Goal: Task Accomplishment & Management: Complete application form

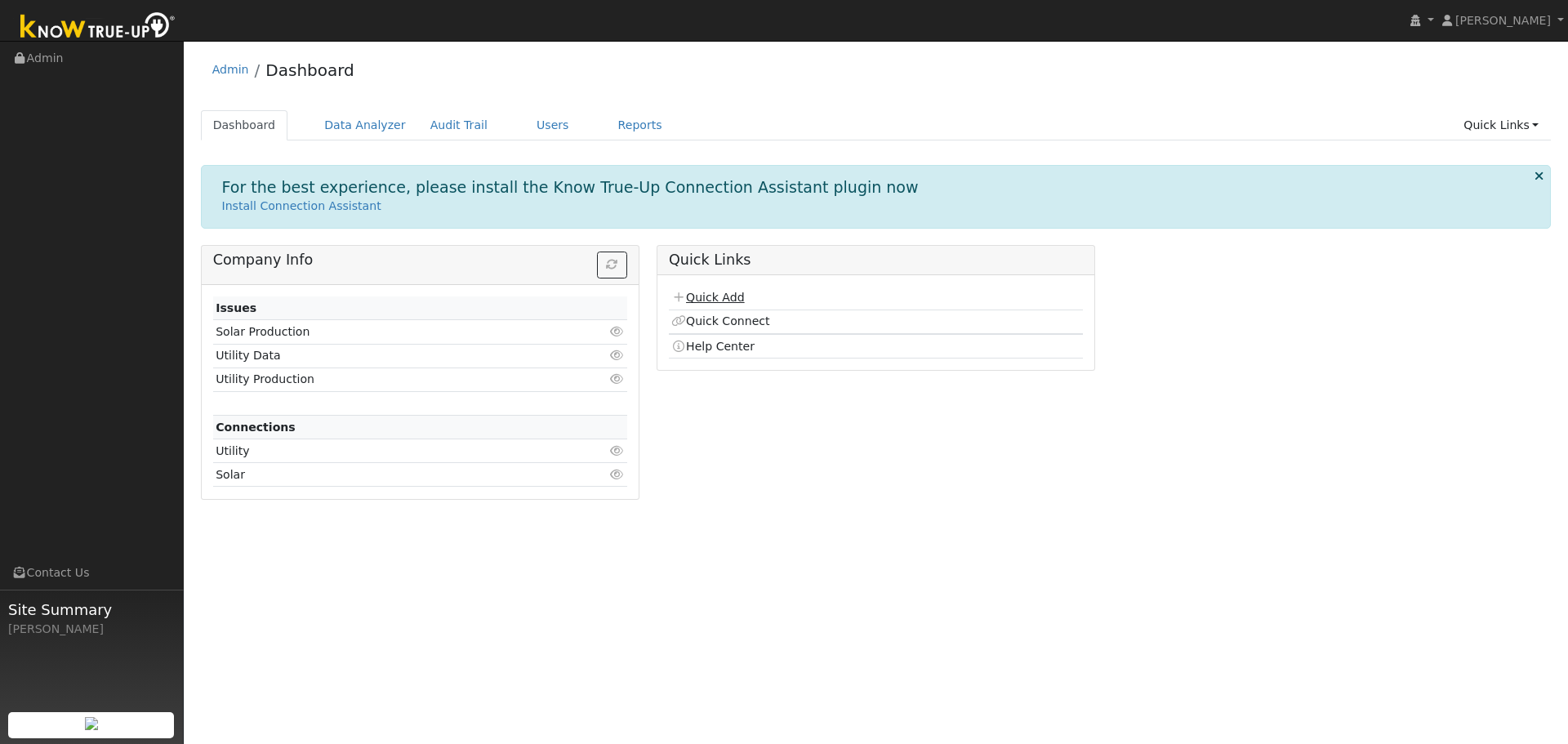
click at [713, 299] on link "Quick Add" at bounding box center [708, 297] width 73 height 13
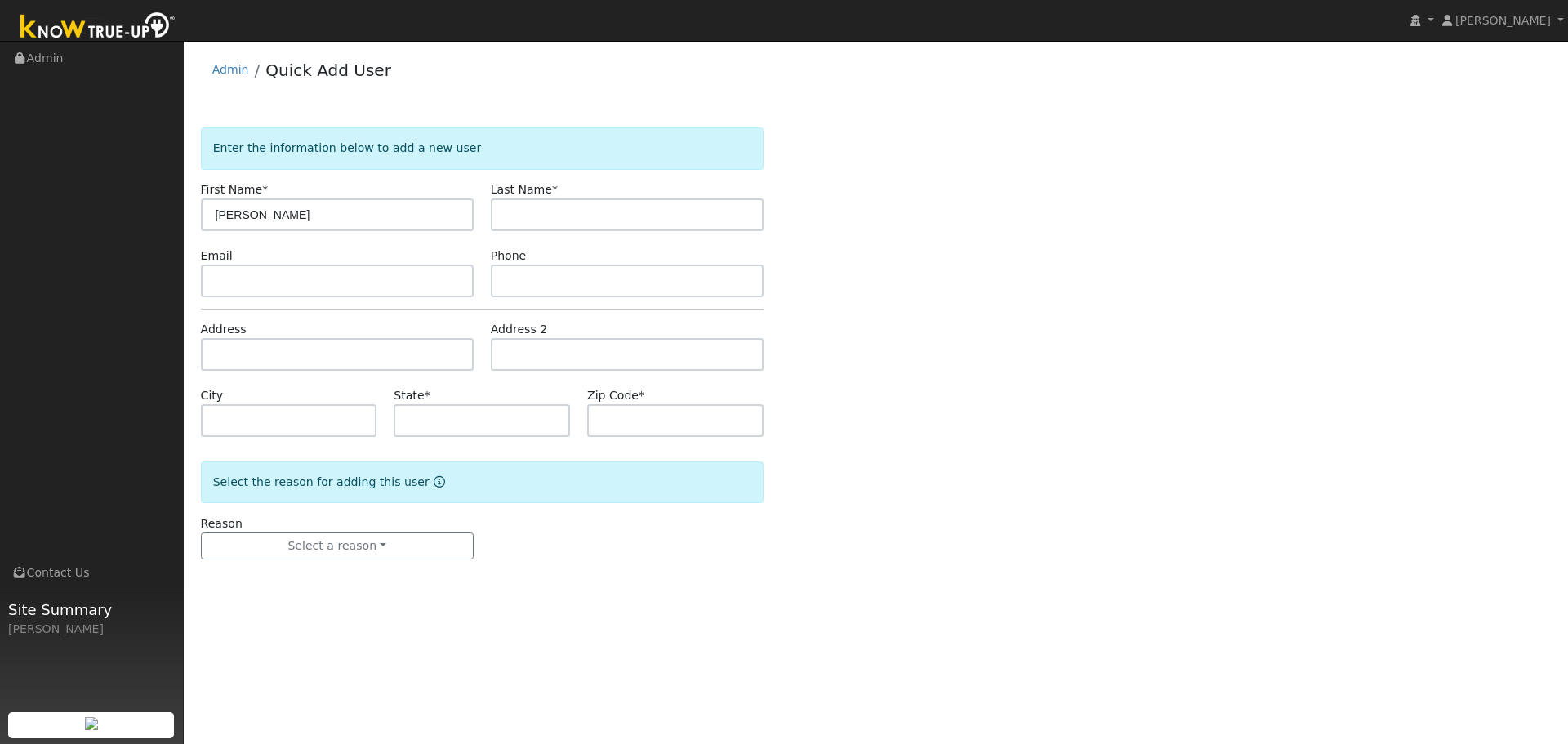
type input "[PERSON_NAME]"
paste input "2012 Broomgrass Ct"
type input "2012 Broomgrass Ct"
click at [330, 355] on input "text" at bounding box center [337, 355] width 273 height 33
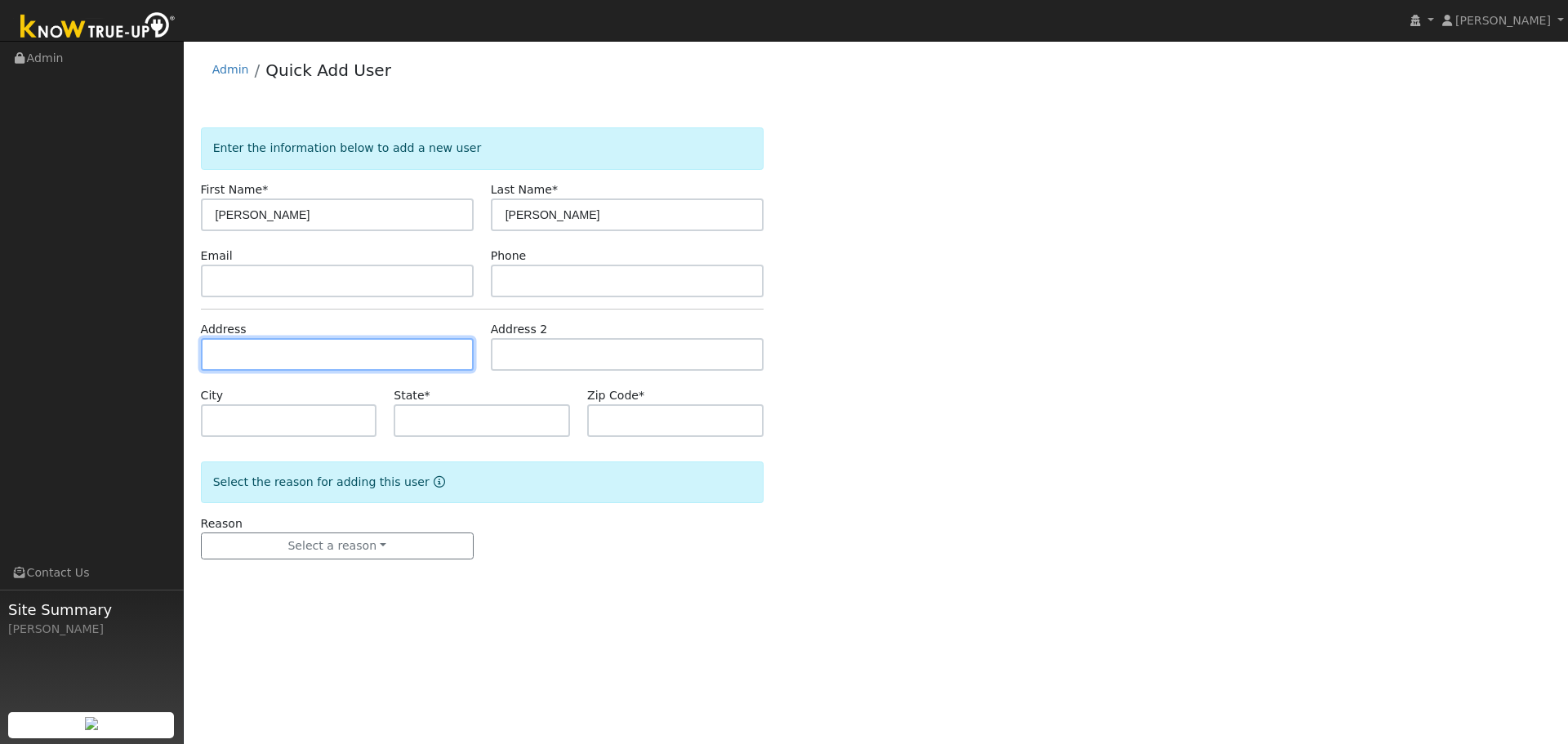
paste input "2012 Broomgrass Ct"
type input "2012 Broom Grass Court"
type input "[GEOGRAPHIC_DATA]"
type input "CA"
type input "95688"
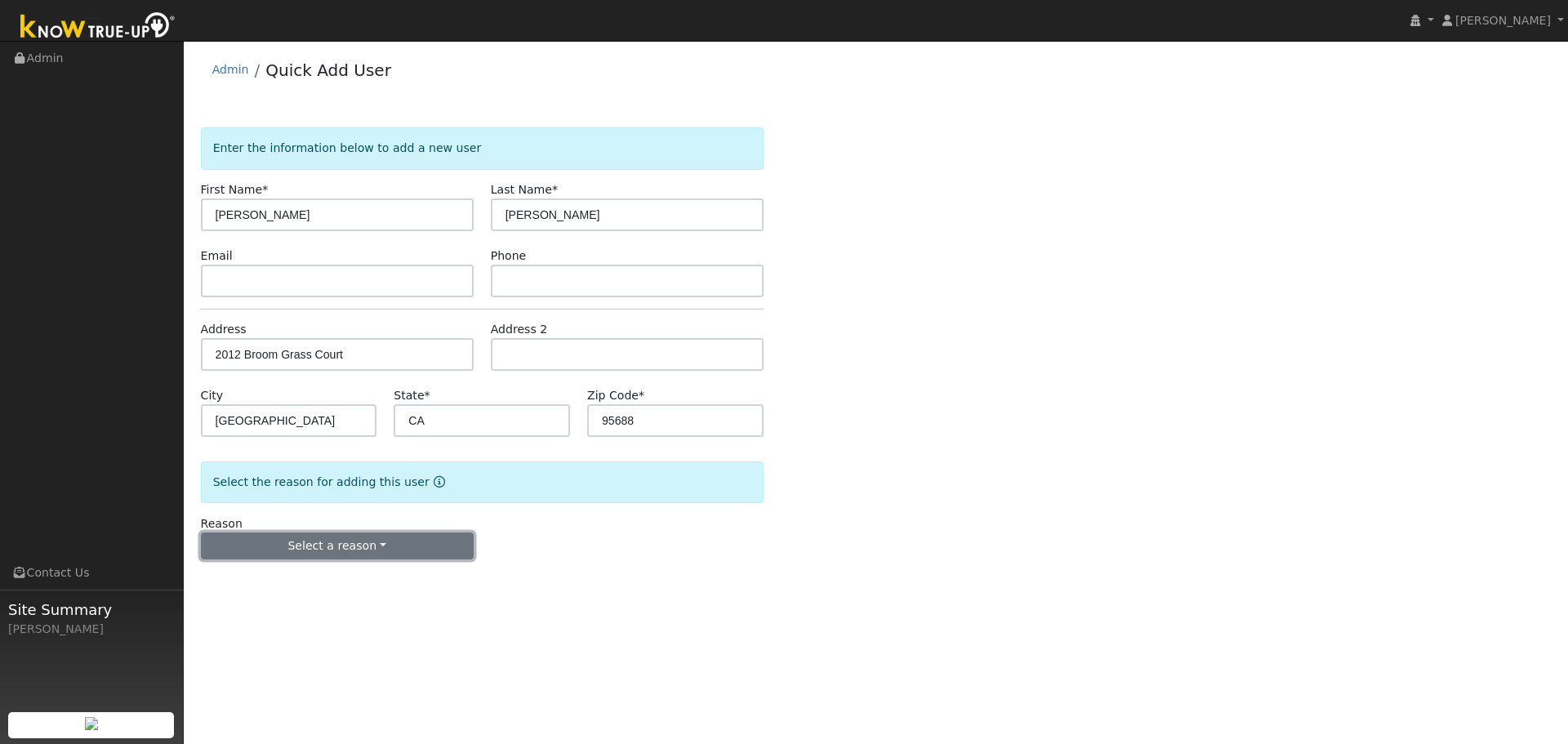
click at [372, 555] on button "Select a reason" at bounding box center [337, 546] width 273 height 28
click at [270, 580] on link "New lead" at bounding box center [292, 580] width 181 height 23
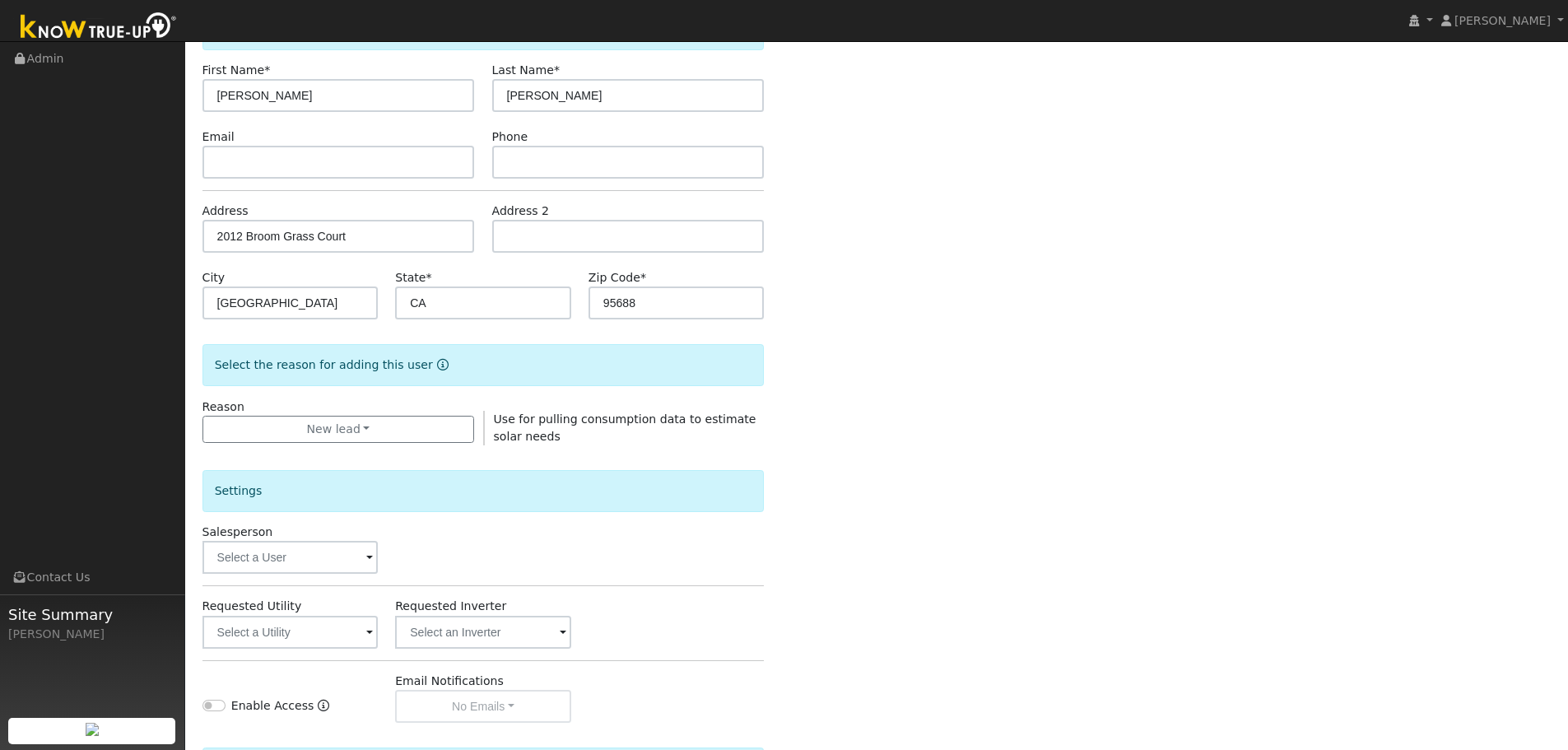
scroll to position [220, 0]
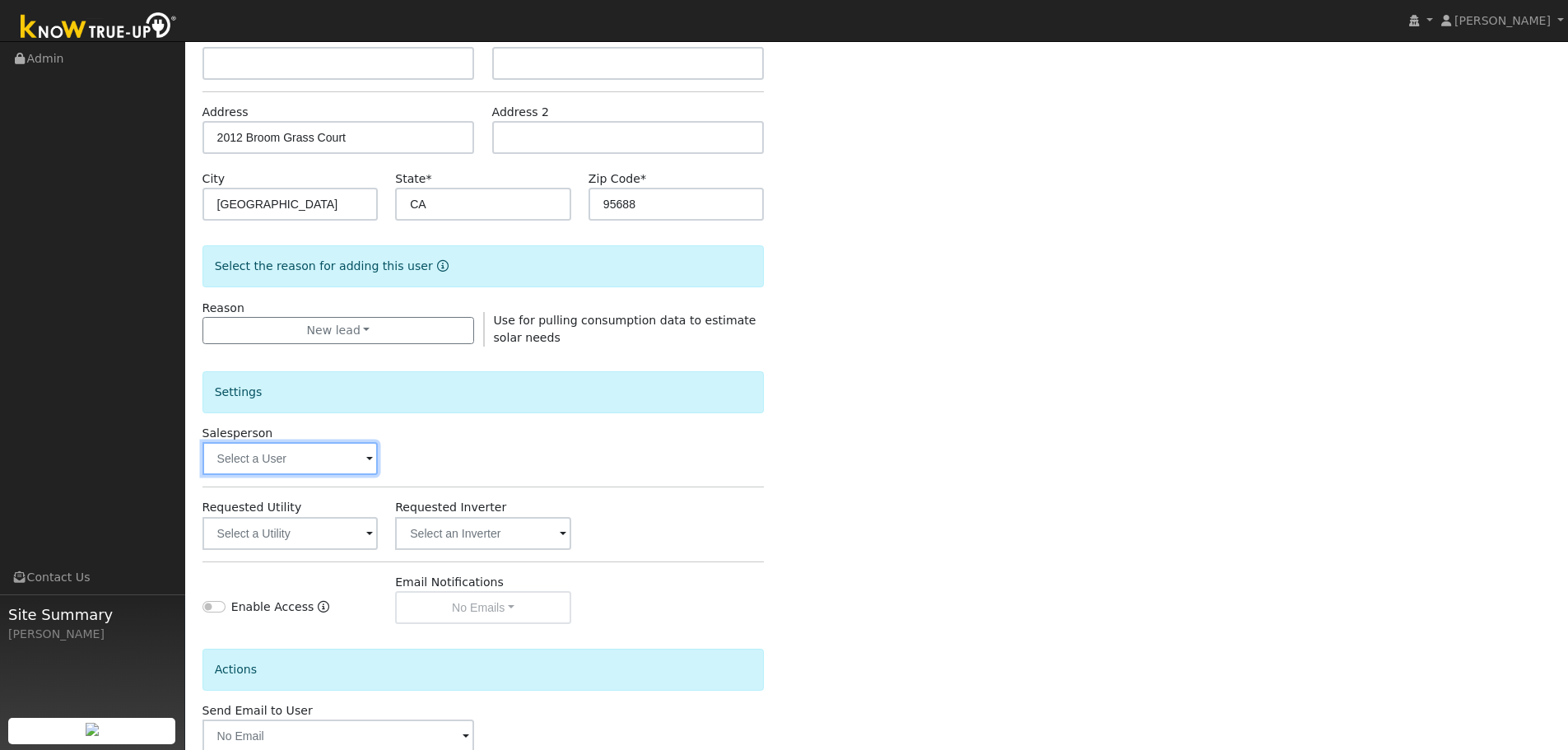
click at [246, 457] on input "text" at bounding box center [290, 459] width 176 height 33
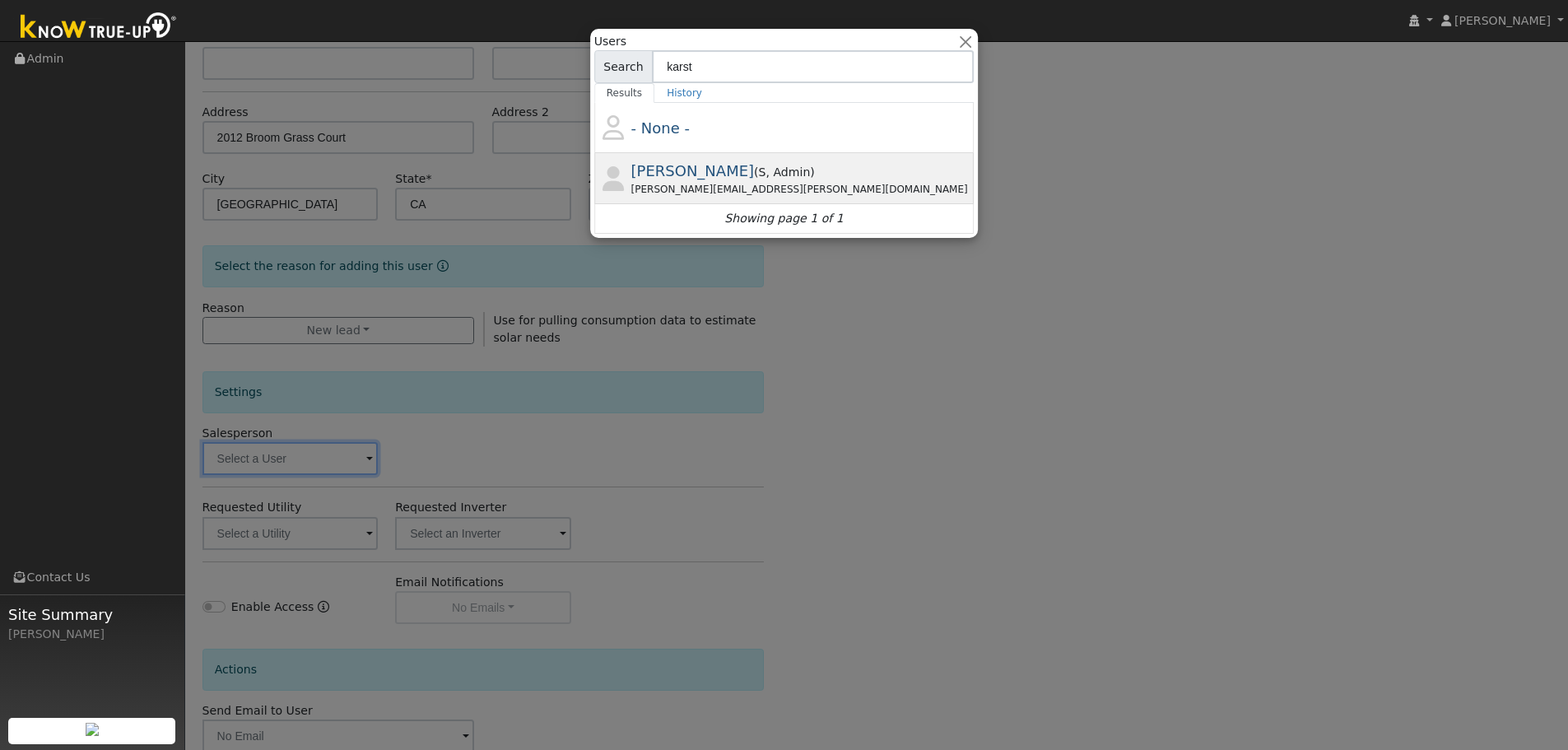
type input "karst"
click at [698, 177] on span "Paul Karst" at bounding box center [693, 171] width 123 height 17
type input "Paul Karst"
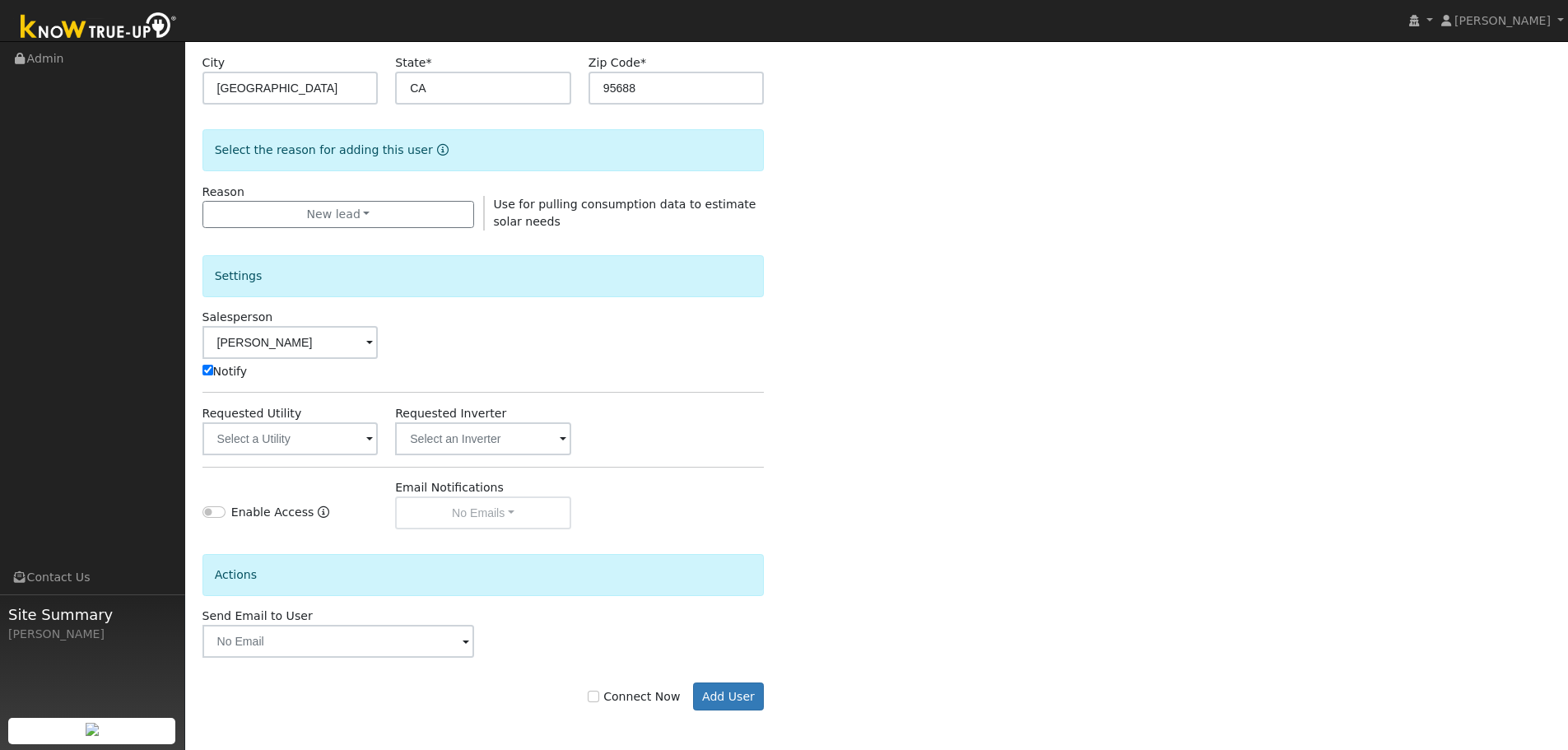
scroll to position [337, 0]
click at [284, 446] on input "text" at bounding box center [290, 437] width 176 height 33
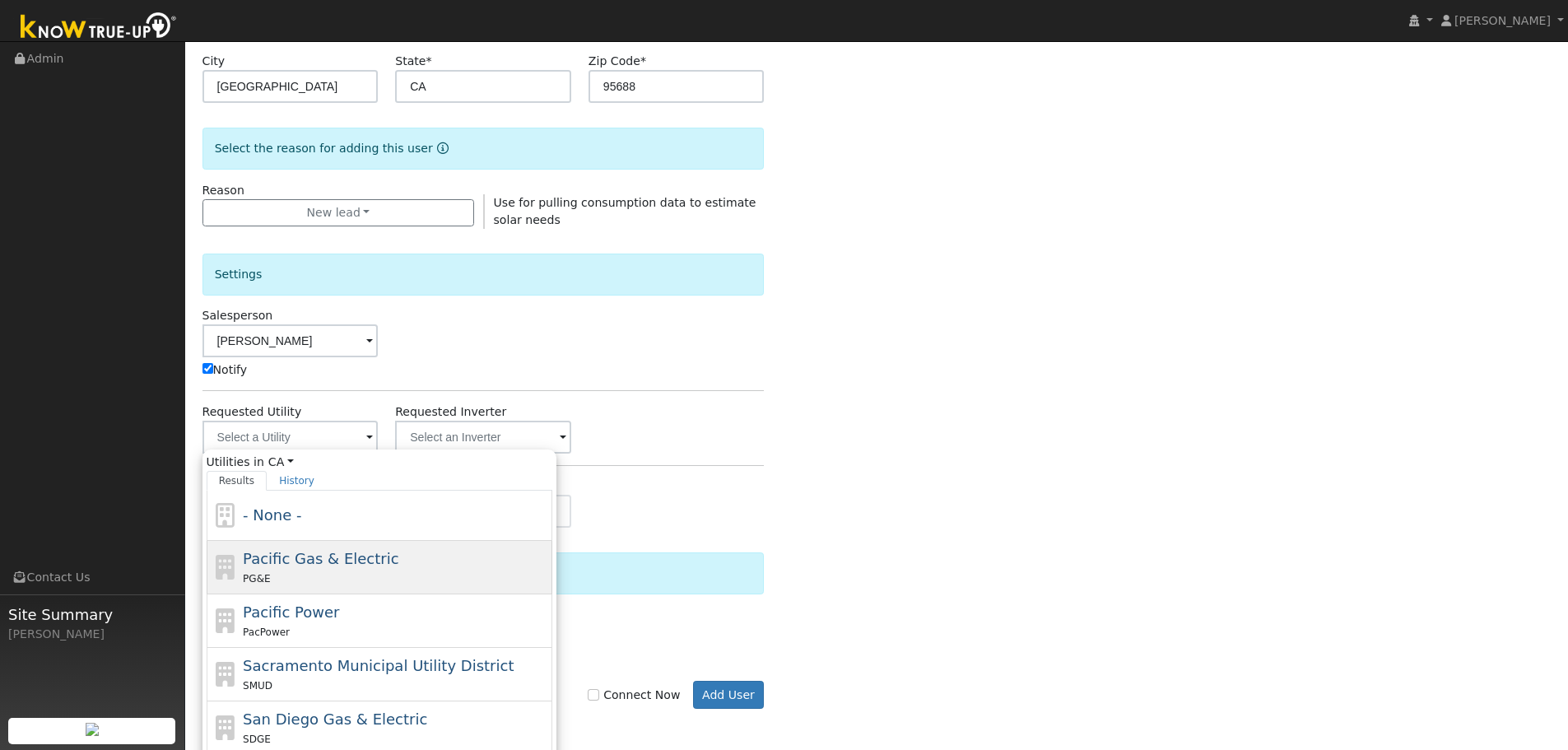
click at [273, 568] on div "Pacific Gas & Electric PG&E" at bounding box center [395, 567] width 306 height 40
type input "Pacific Gas & Electric"
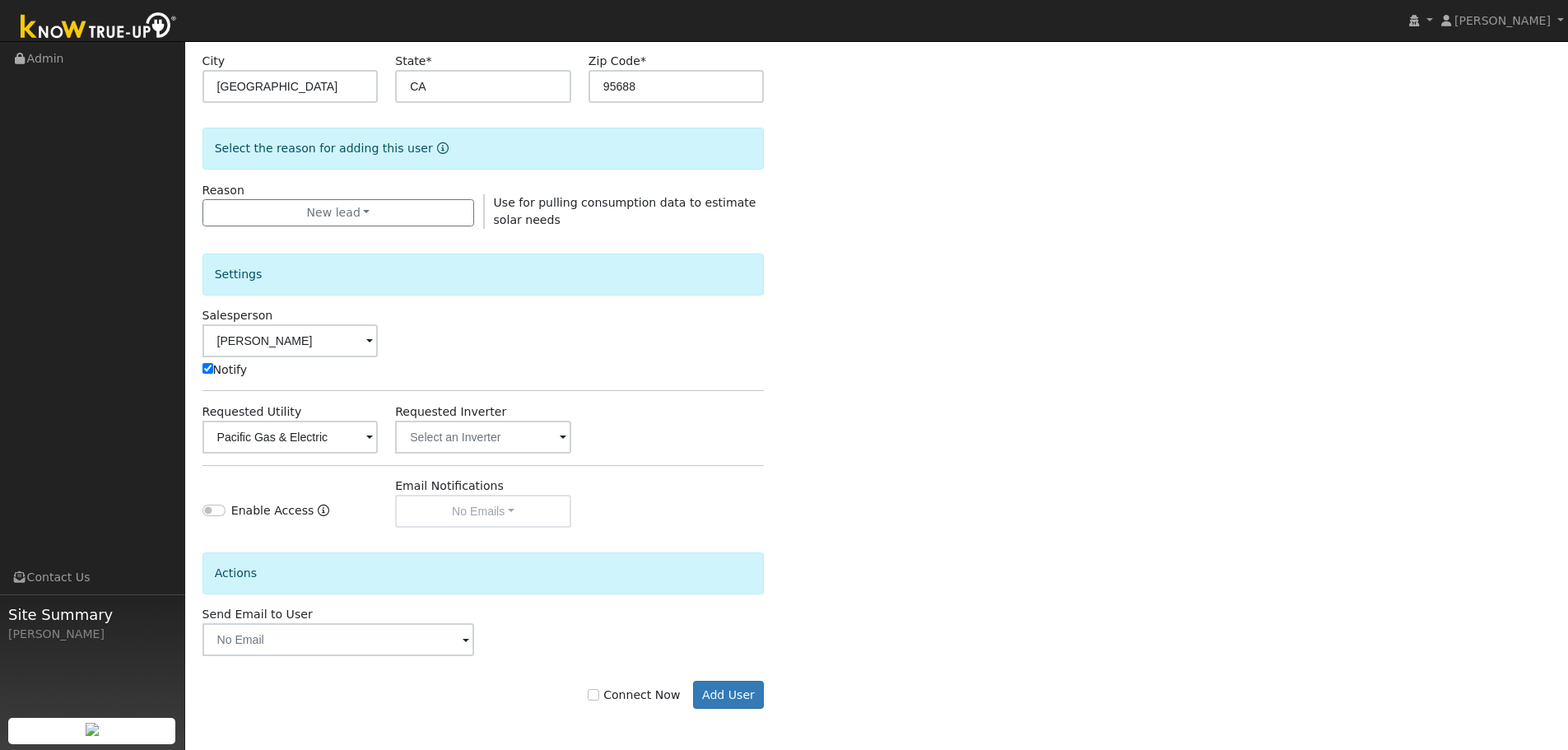
click at [620, 698] on label "Connect Now" at bounding box center [634, 695] width 93 height 17
click at [599, 698] on input "Connect Now" at bounding box center [594, 695] width 12 height 12
checkbox input "true"
click at [743, 701] on button "Add User" at bounding box center [729, 694] width 71 height 28
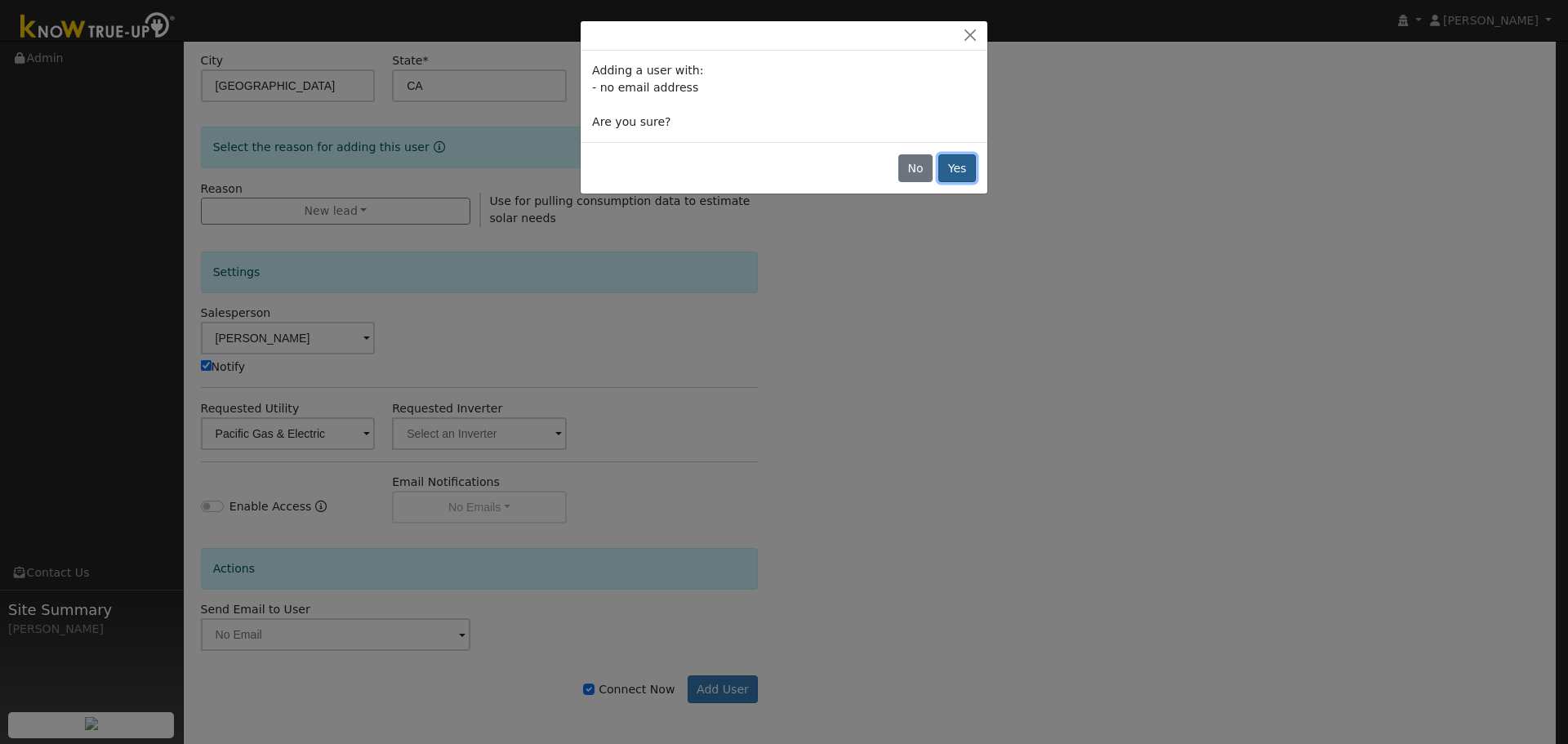
click at [962, 170] on button "Yes" at bounding box center [957, 167] width 37 height 28
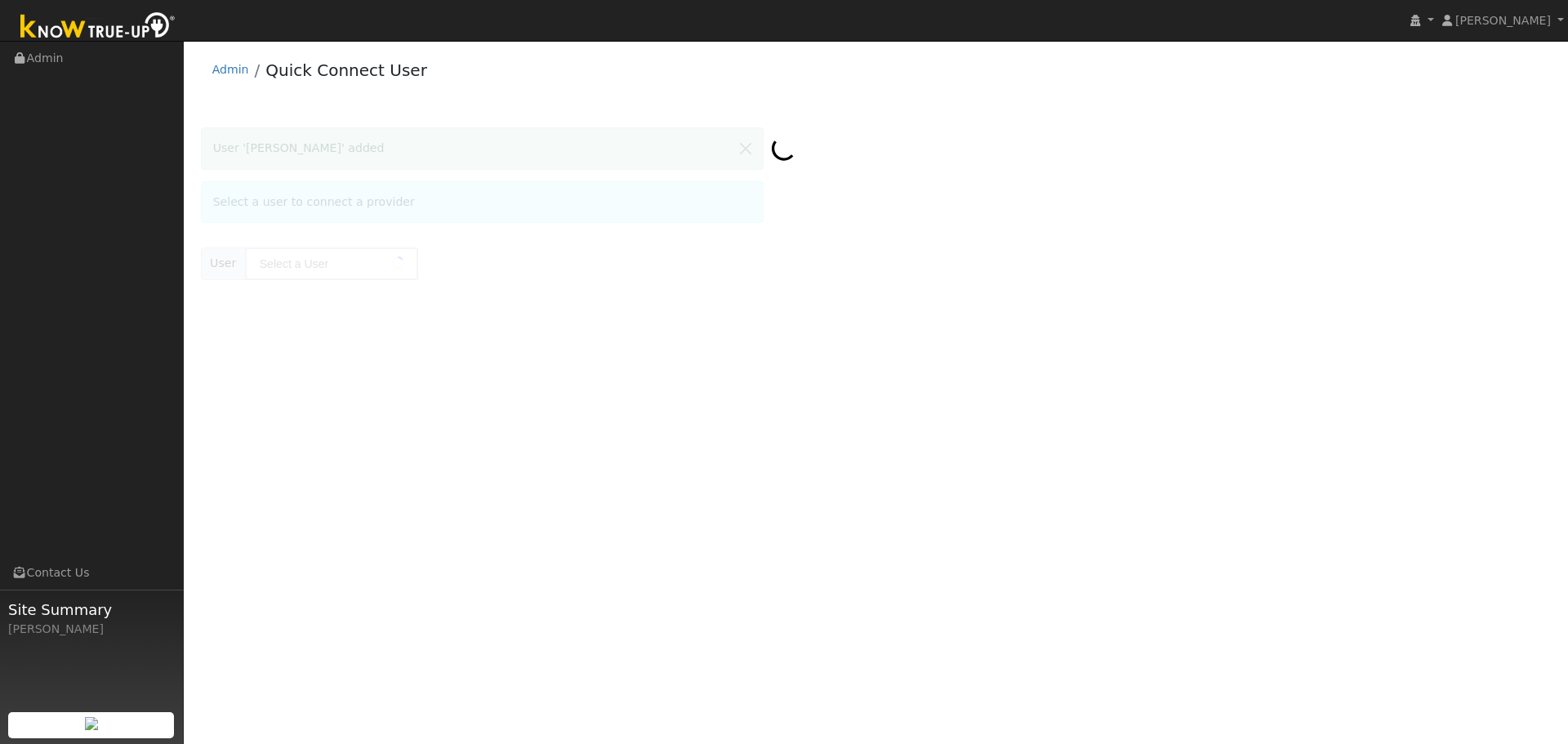
type input "[PERSON_NAME]"
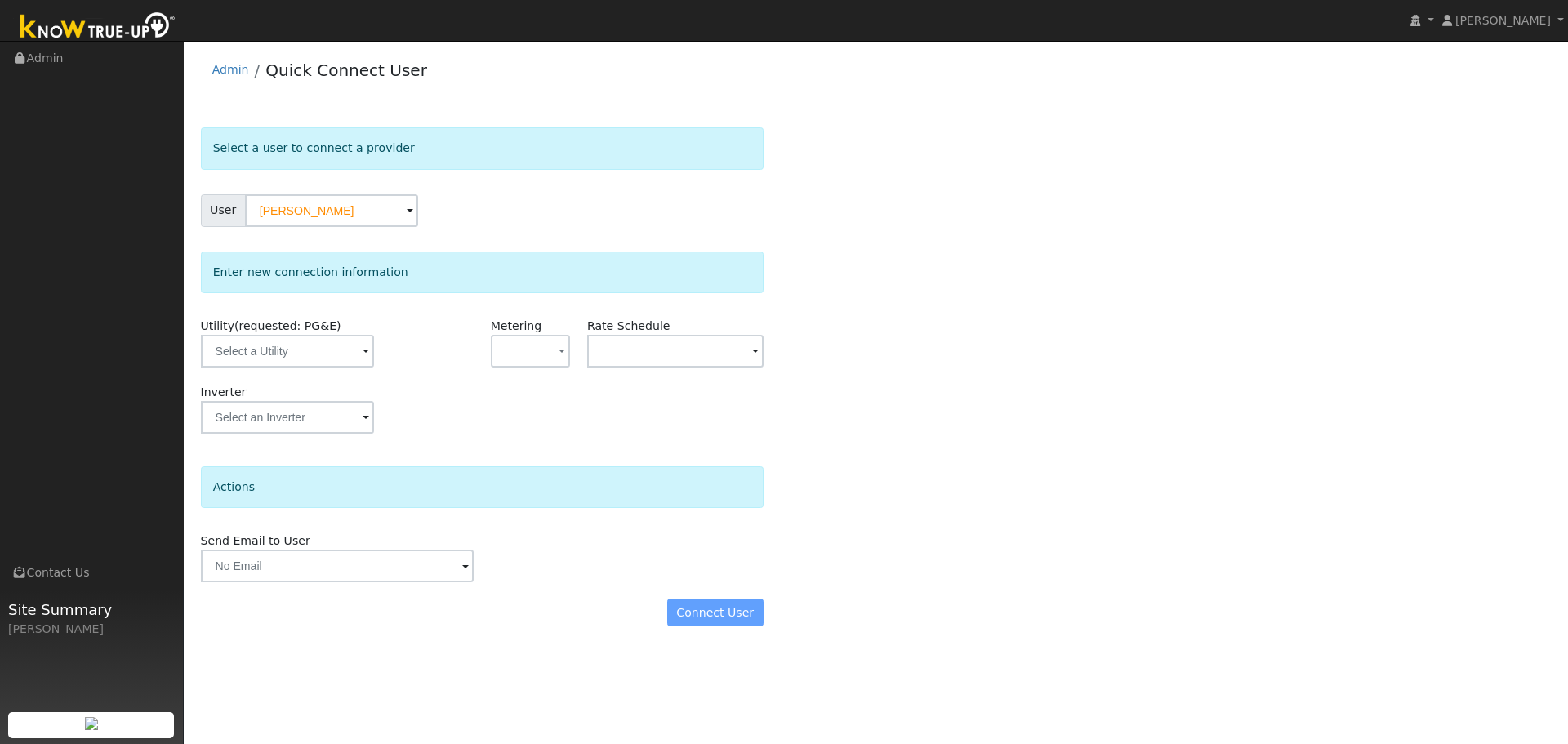
click at [433, 296] on div "Enter new connection information Utility (requested: PG&E) Metering - None - NE…" at bounding box center [482, 350] width 563 height 198
click at [323, 358] on input "text" at bounding box center [287, 351] width 173 height 33
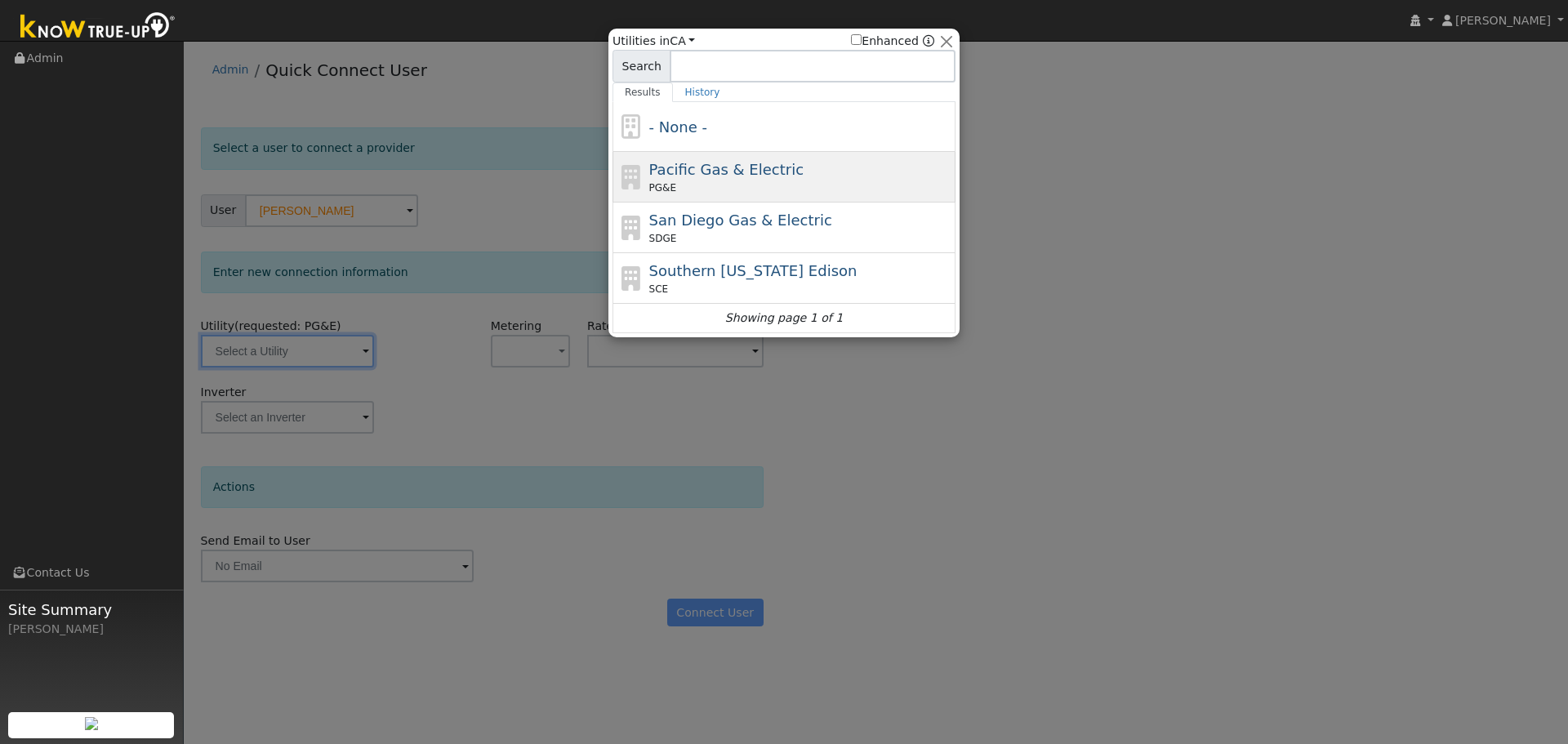
click at [718, 178] on span "Pacific Gas & Electric" at bounding box center [726, 169] width 154 height 17
type input "PG&E"
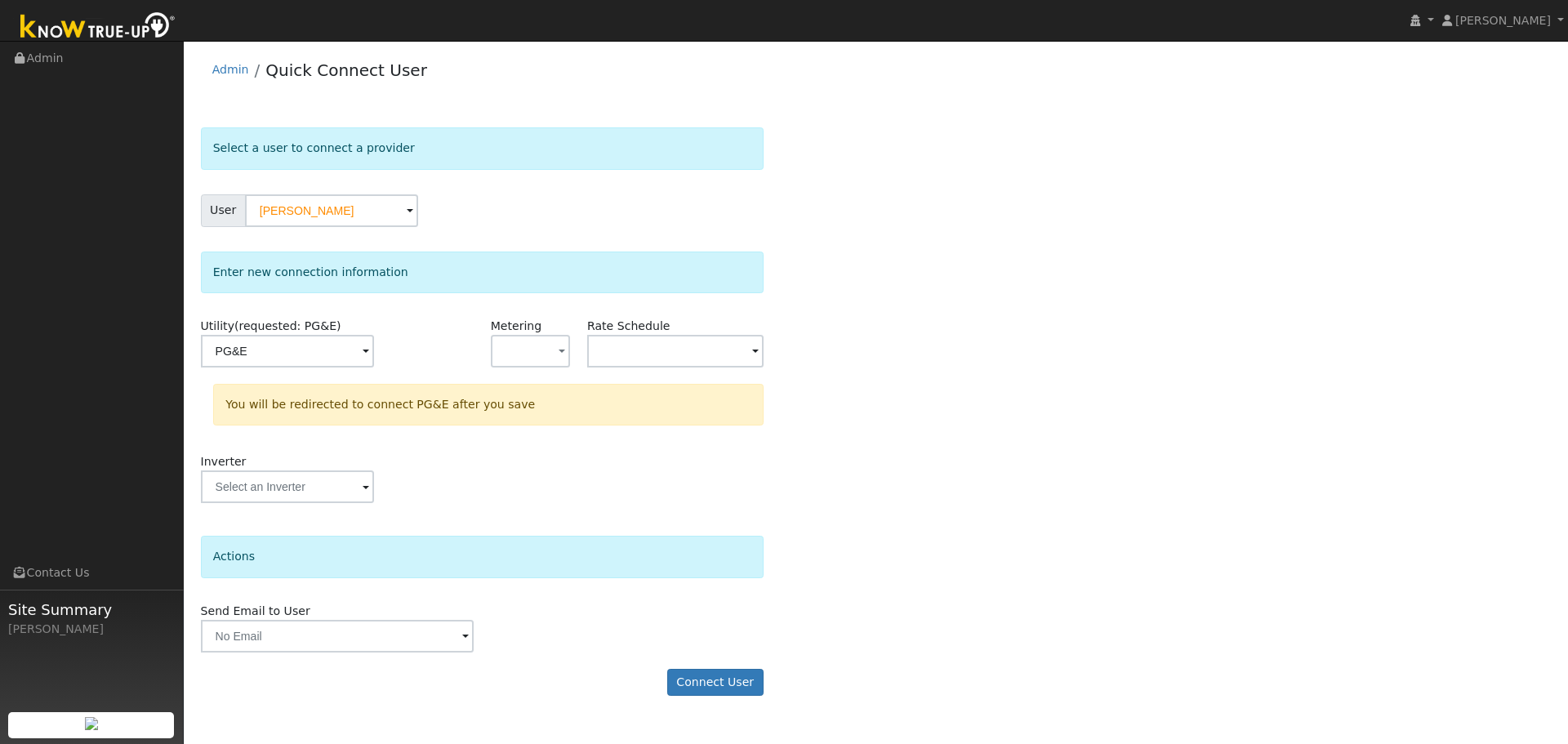
click at [447, 524] on form "Select a user to connect a provider User Nelson Galambos Account Default Accoun…" at bounding box center [482, 419] width 563 height 584
click at [727, 679] on button "Connect User" at bounding box center [716, 682] width 97 height 28
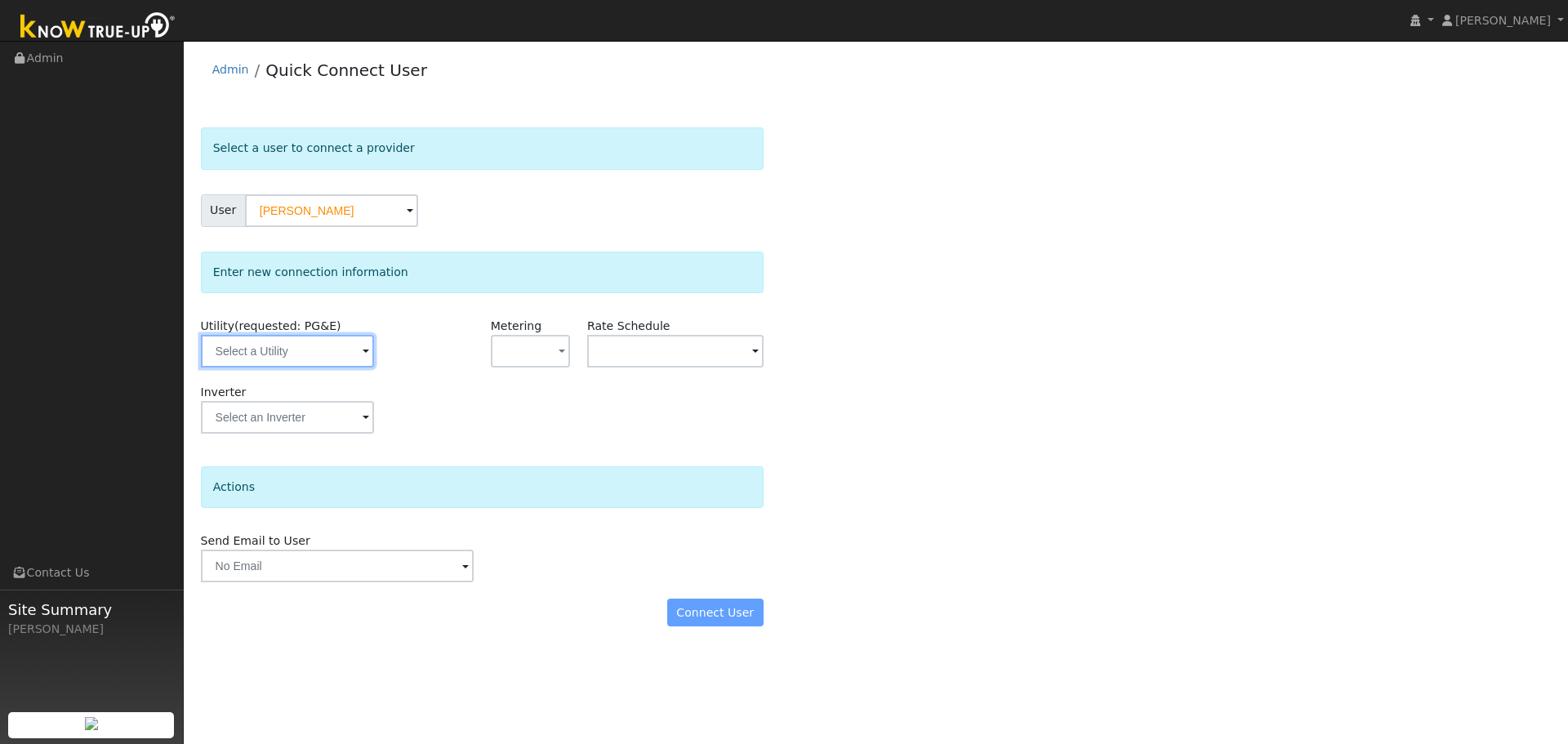
click at [244, 351] on input "text" at bounding box center [287, 351] width 173 height 33
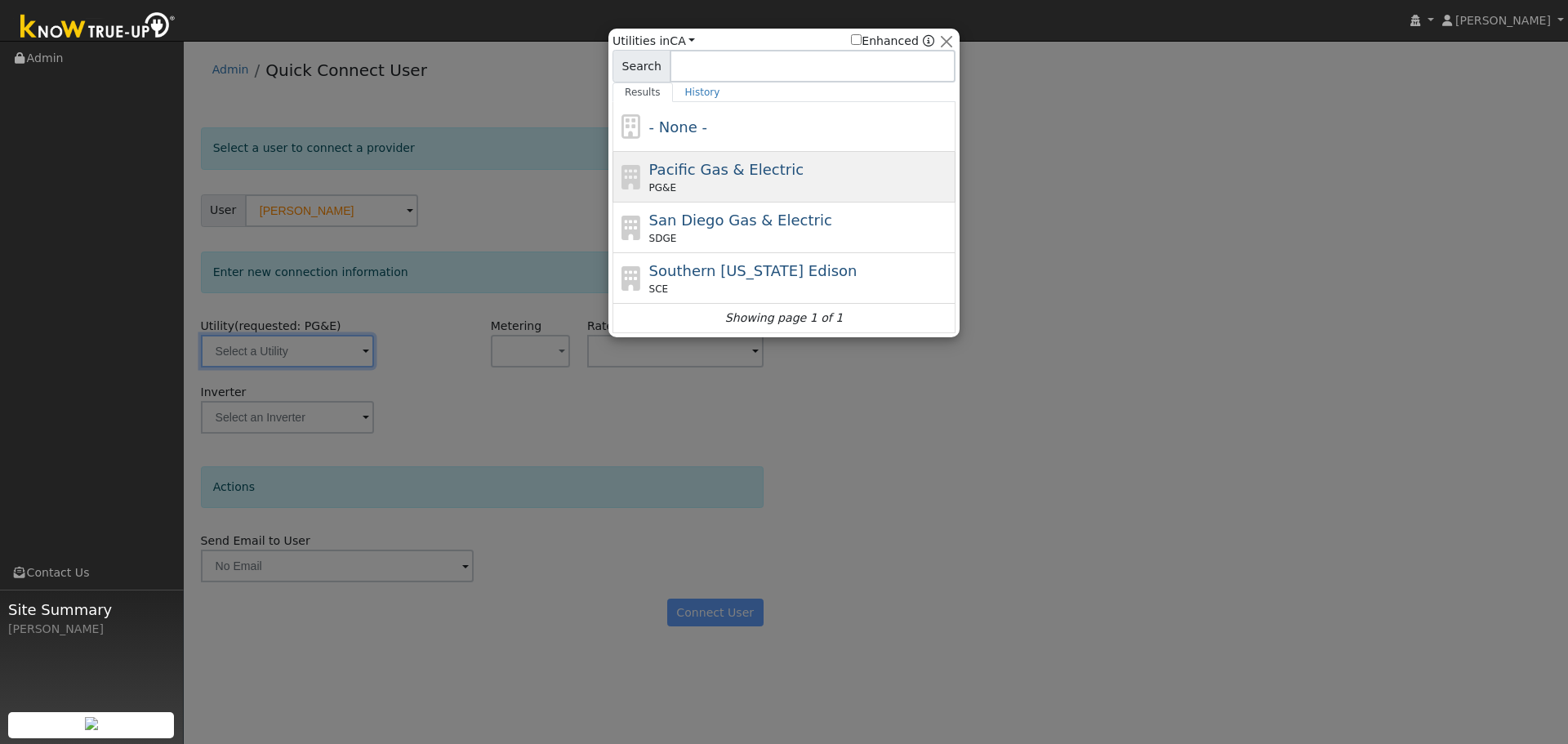
click at [761, 190] on div "PG&E" at bounding box center [801, 187] width 303 height 14
type input "PG&E"
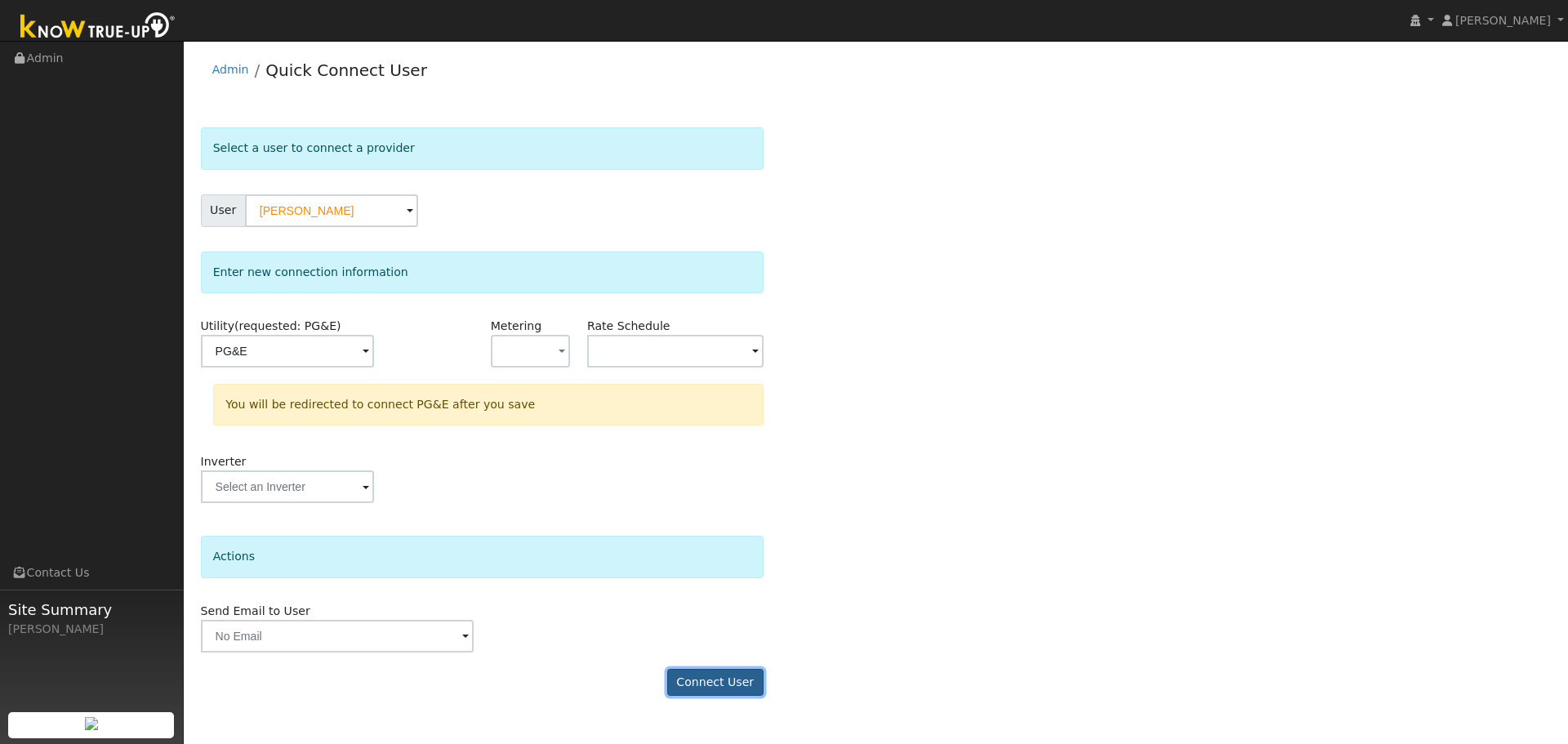
drag, startPoint x: 707, startPoint y: 685, endPoint x: 698, endPoint y: 668, distance: 19.2
click at [707, 685] on button "Connect User" at bounding box center [716, 682] width 97 height 28
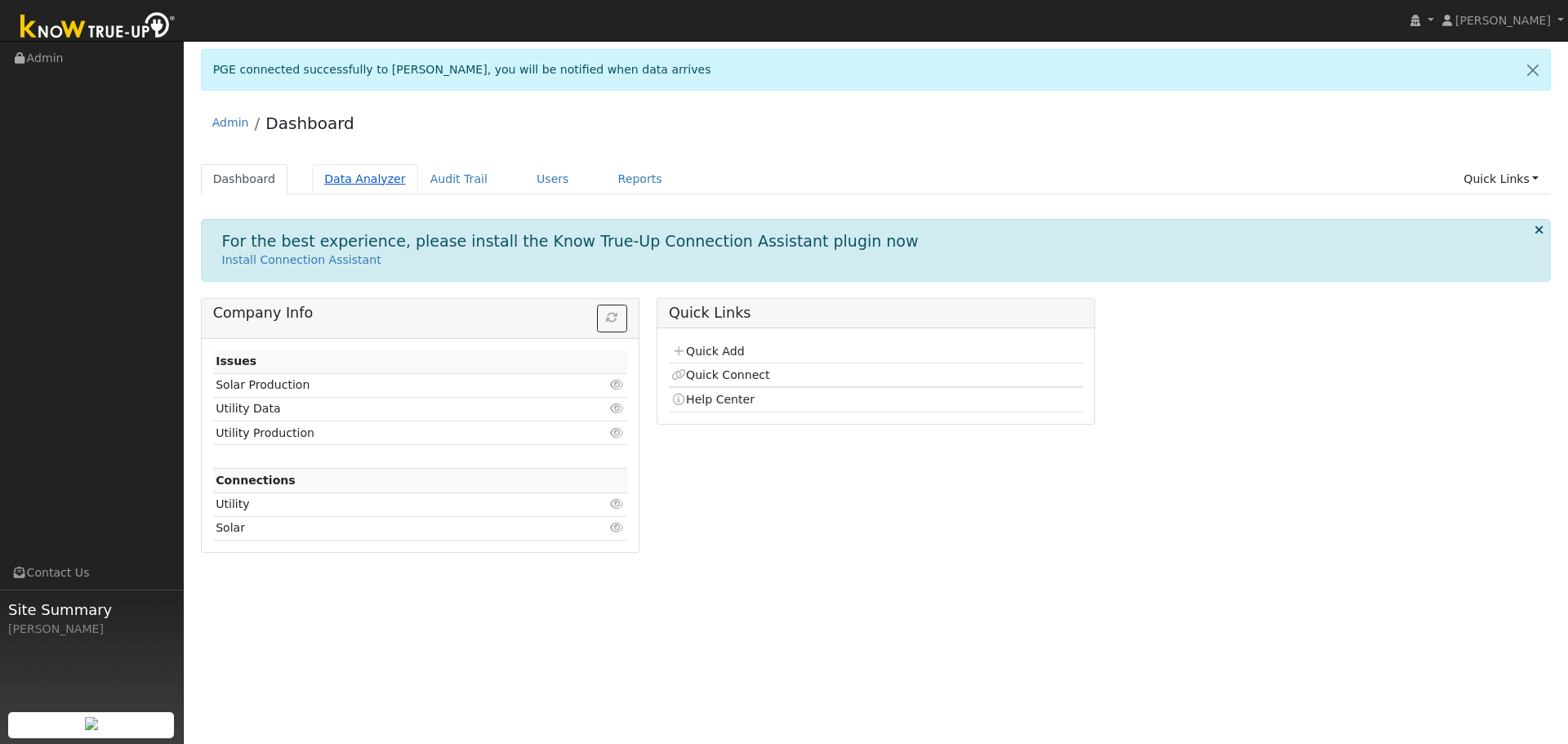
click at [349, 178] on link "Data Analyzer" at bounding box center [364, 180] width 106 height 31
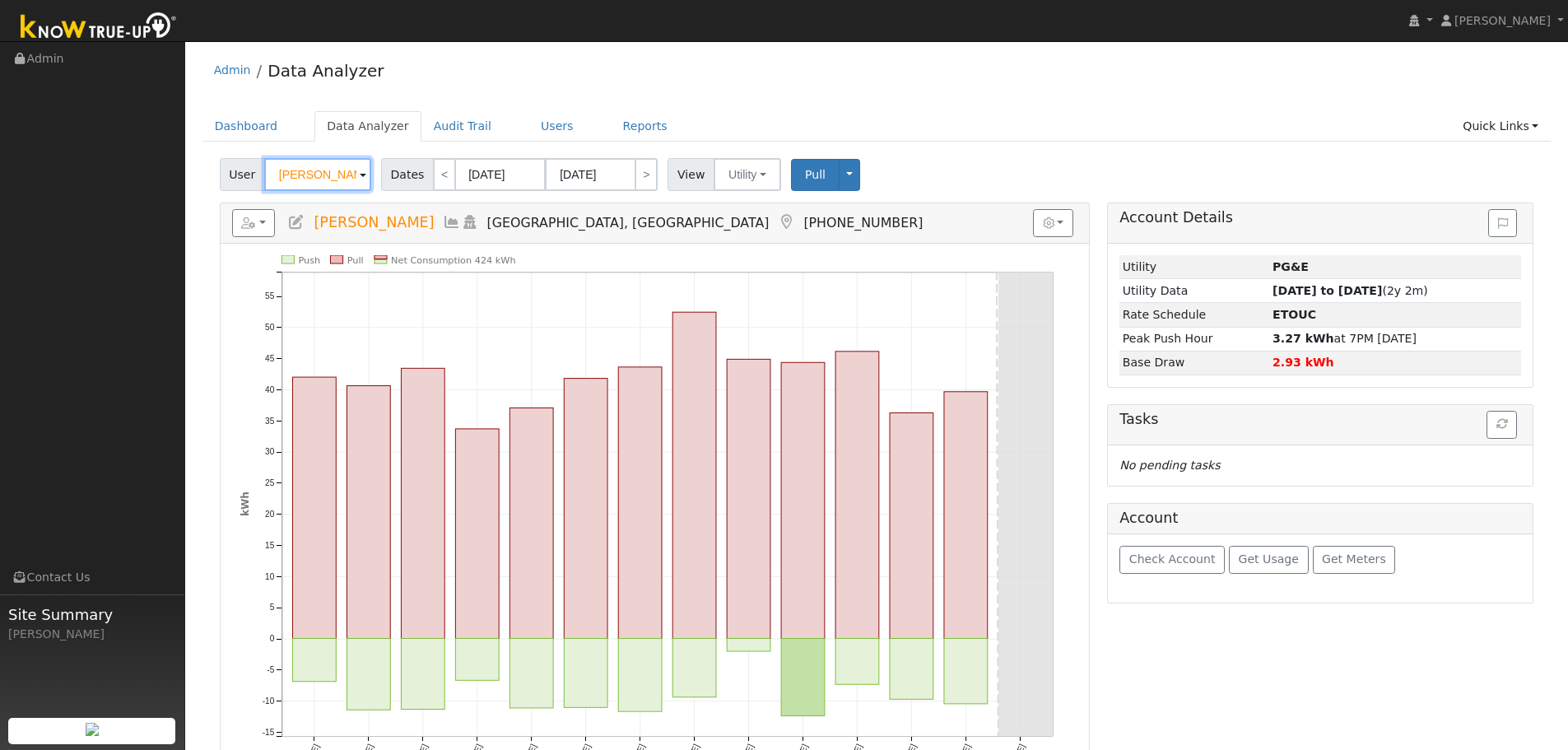
click at [312, 175] on input "[PERSON_NAME]" at bounding box center [317, 174] width 107 height 33
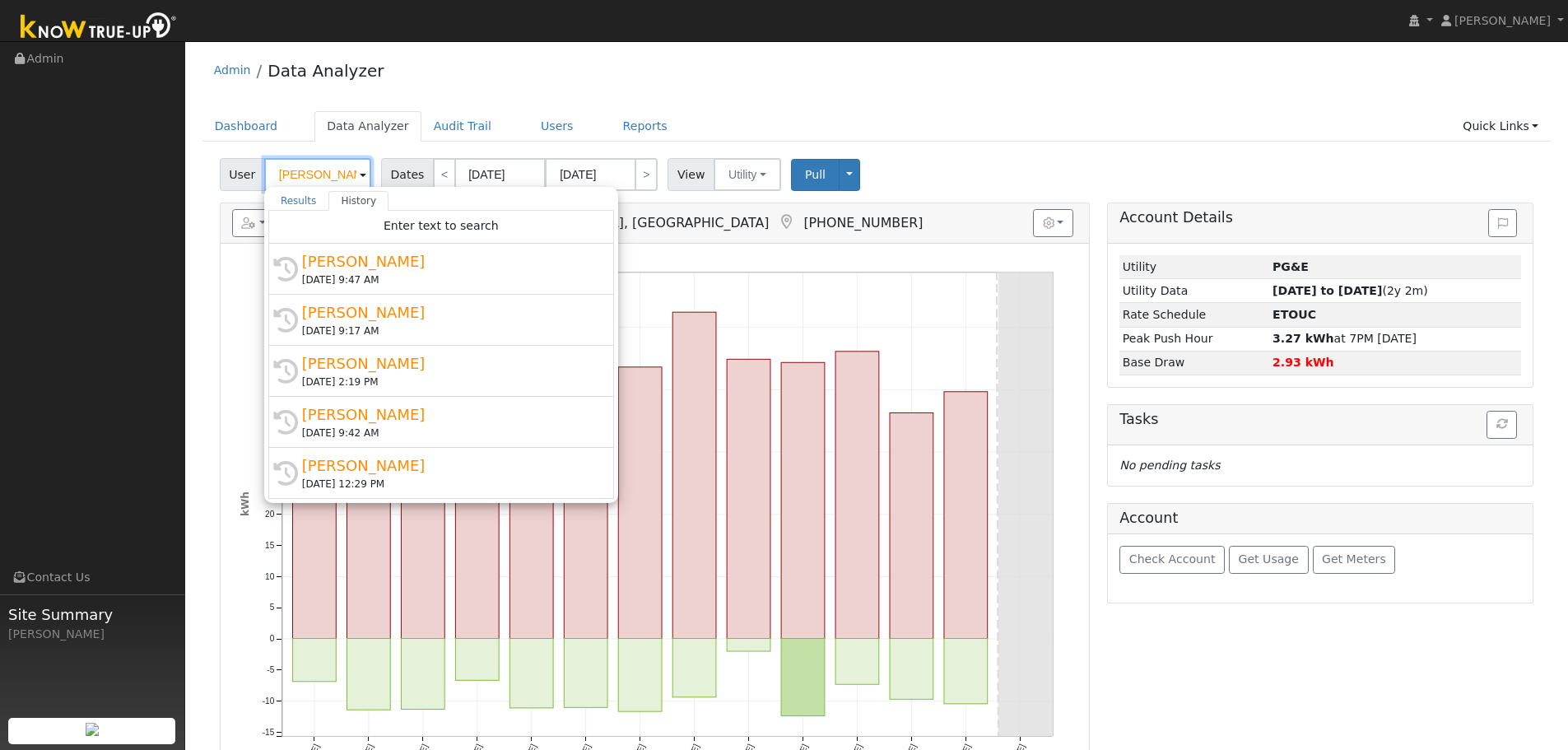
click at [312, 175] on input "[PERSON_NAME]" at bounding box center [317, 174] width 107 height 33
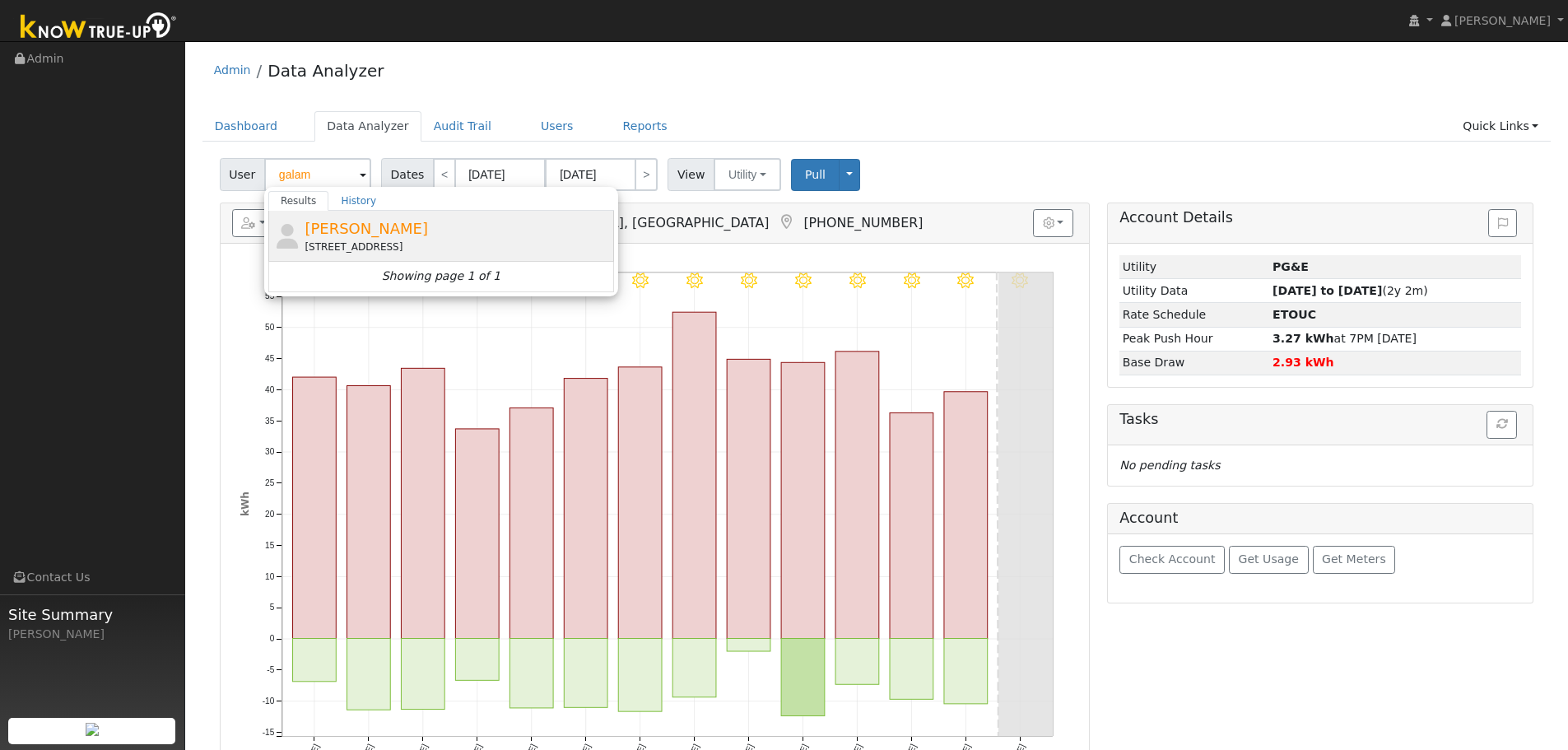
click at [358, 232] on span "[PERSON_NAME]" at bounding box center [366, 228] width 123 height 17
type input "[PERSON_NAME]"
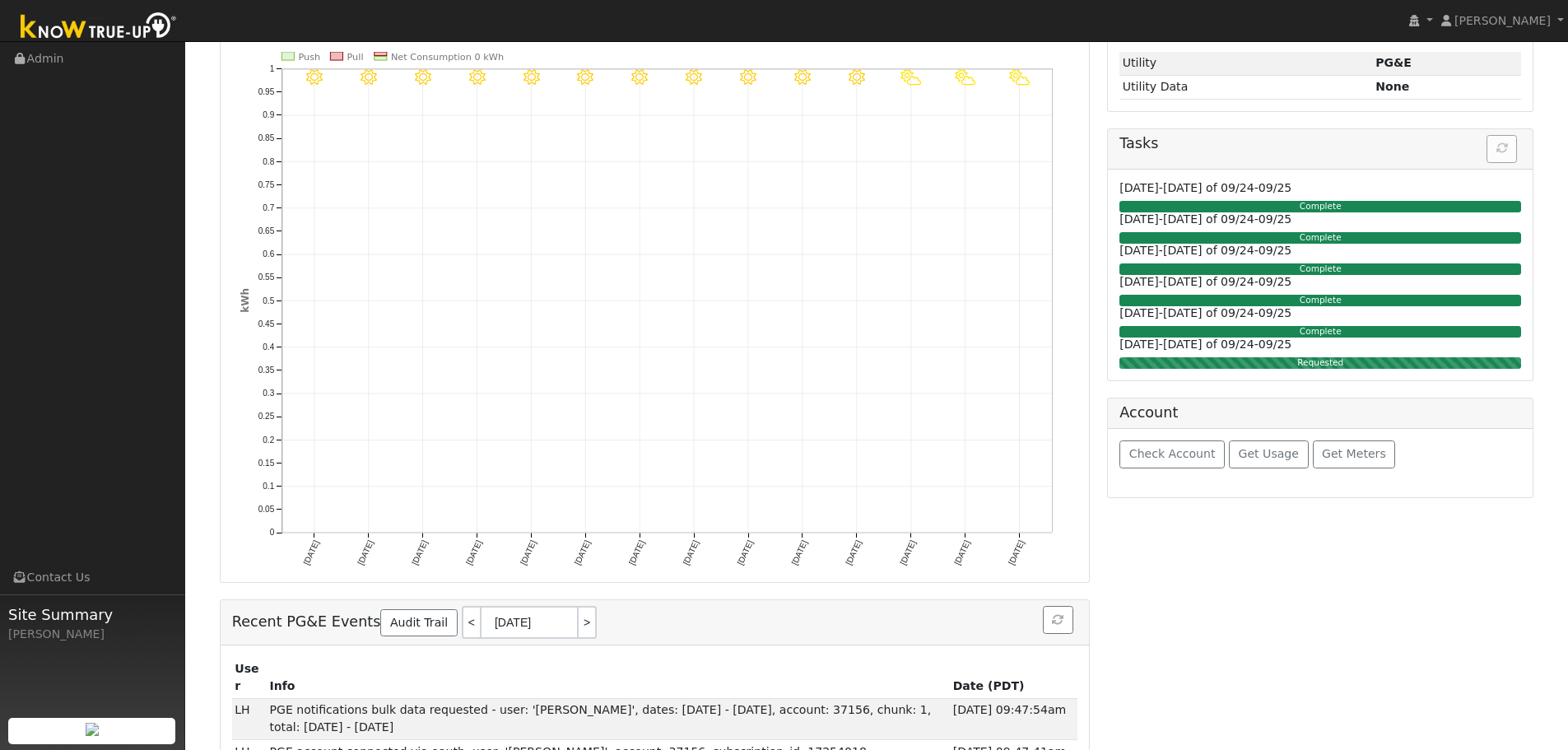
scroll to position [311, 0]
